Goal: Information Seeking & Learning: Learn about a topic

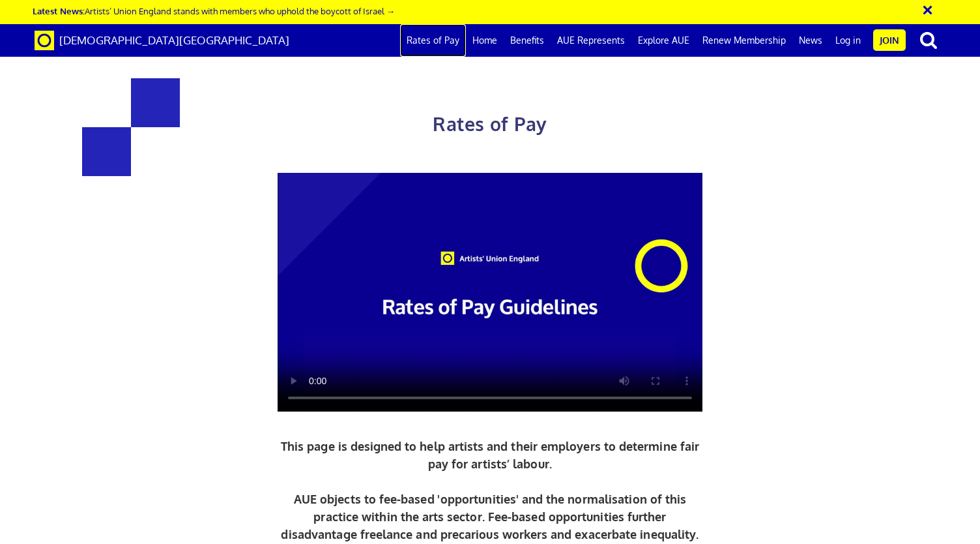
click at [439, 32] on link "Rates of Pay" at bounding box center [433, 40] width 66 height 33
click at [733, 37] on link "Renew Membership" at bounding box center [744, 40] width 96 height 33
click at [526, 33] on link "Benefits" at bounding box center [527, 40] width 47 height 33
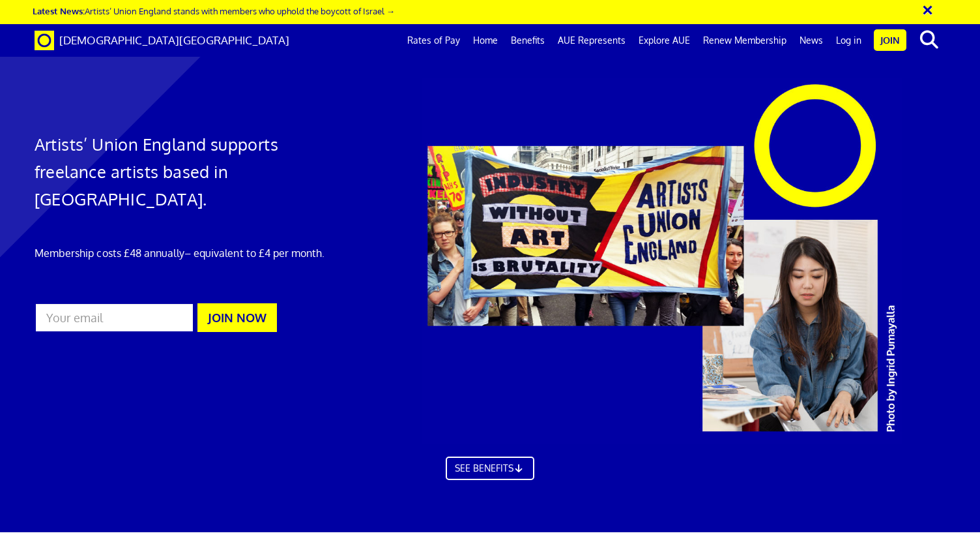
scroll to position [764, 0]
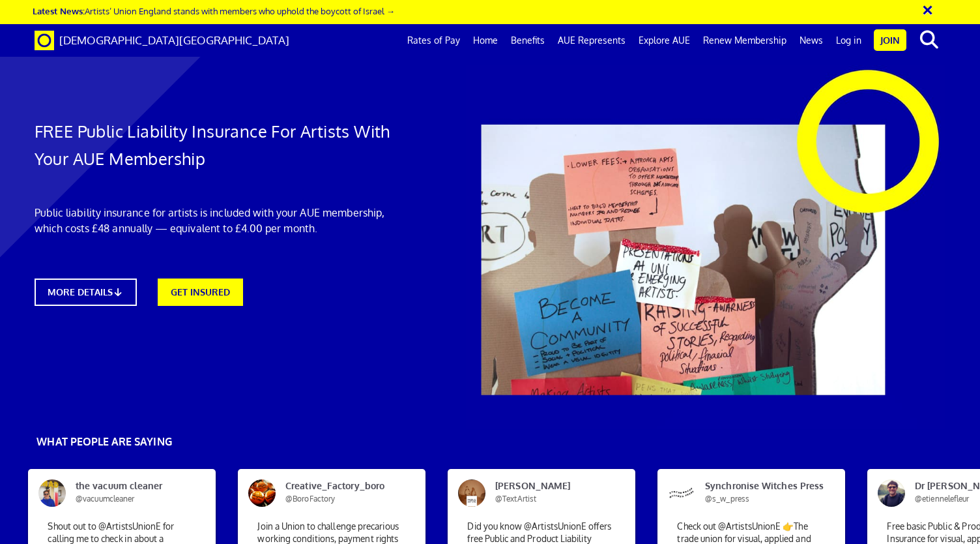
scroll to position [106, 0]
